Goal: Register for event/course

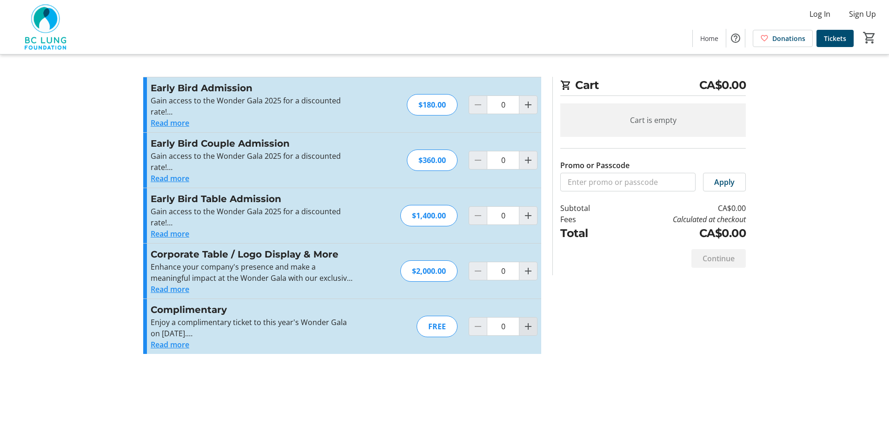
click at [528, 327] on mat-icon "Increment by one" at bounding box center [528, 326] width 11 height 11
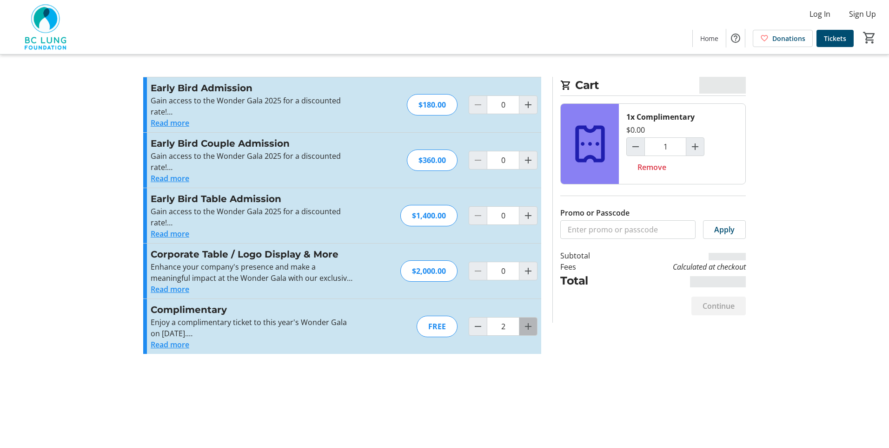
click at [528, 327] on mat-icon "Increment by one" at bounding box center [528, 326] width 11 height 11
type input "4"
click at [481, 329] on mat-icon "Decrement by one" at bounding box center [478, 326] width 11 height 11
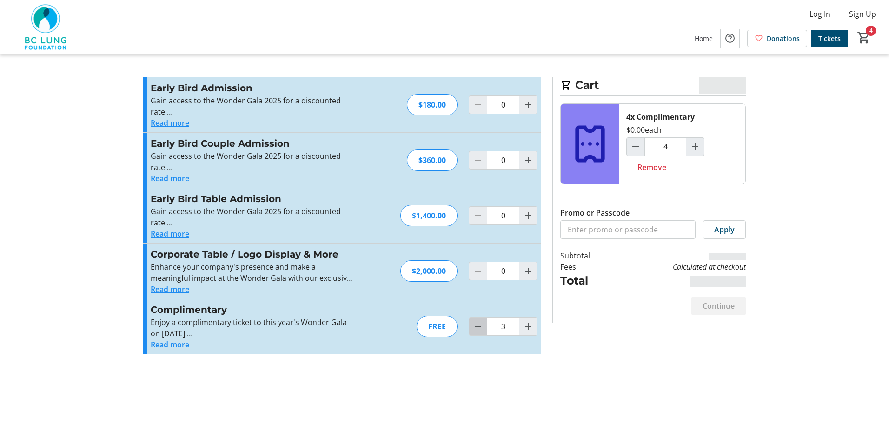
click at [481, 329] on mat-icon "Decrement by one" at bounding box center [478, 326] width 11 height 11
type input "2"
click at [715, 307] on span "Continue" at bounding box center [719, 305] width 32 height 11
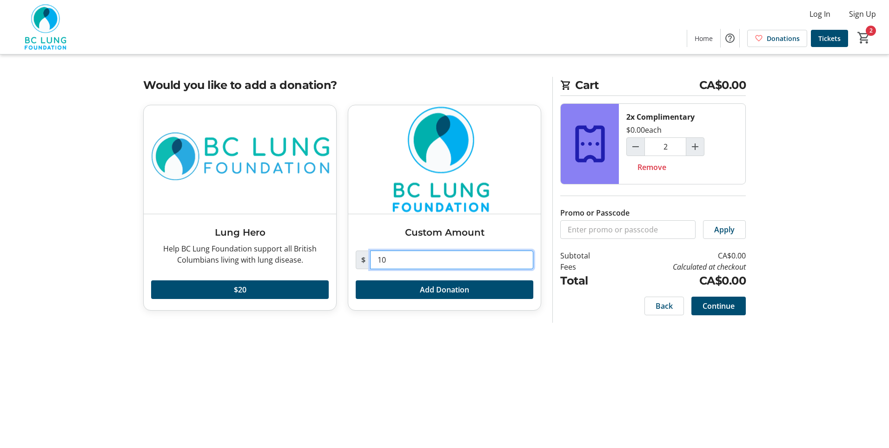
click at [395, 262] on input "10" at bounding box center [451, 259] width 163 height 19
type input "1"
